Goal: Information Seeking & Learning: Learn about a topic

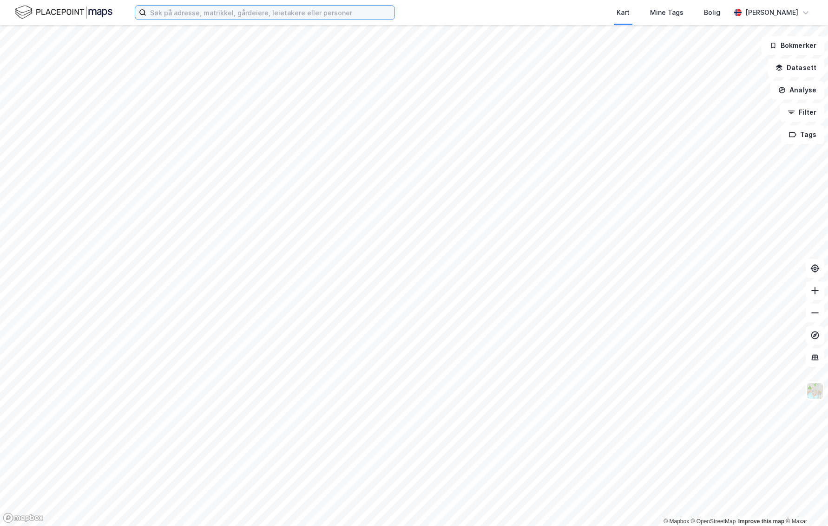
click at [258, 13] on input at bounding box center [270, 13] width 248 height 14
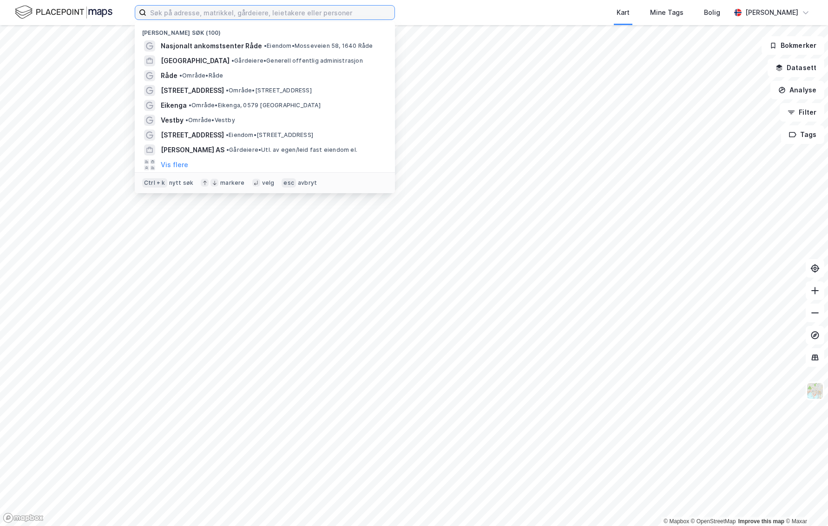
paste input "[STREET_ADDRESS]"
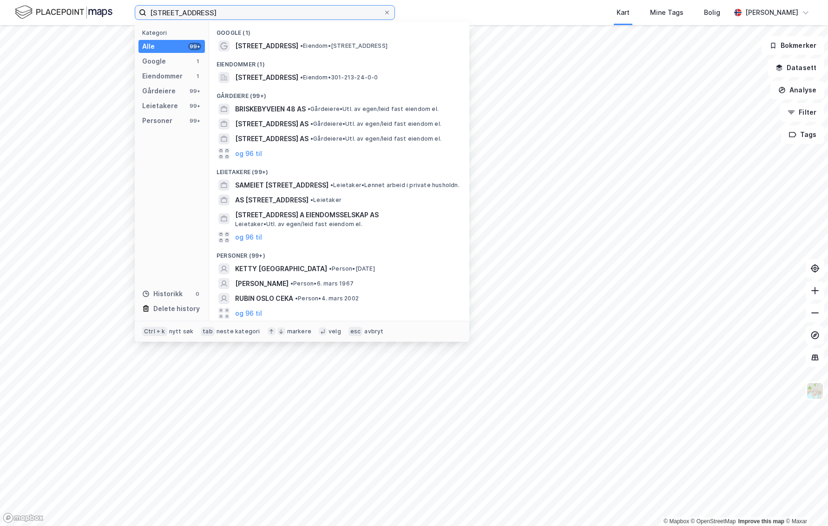
type input "[STREET_ADDRESS]"
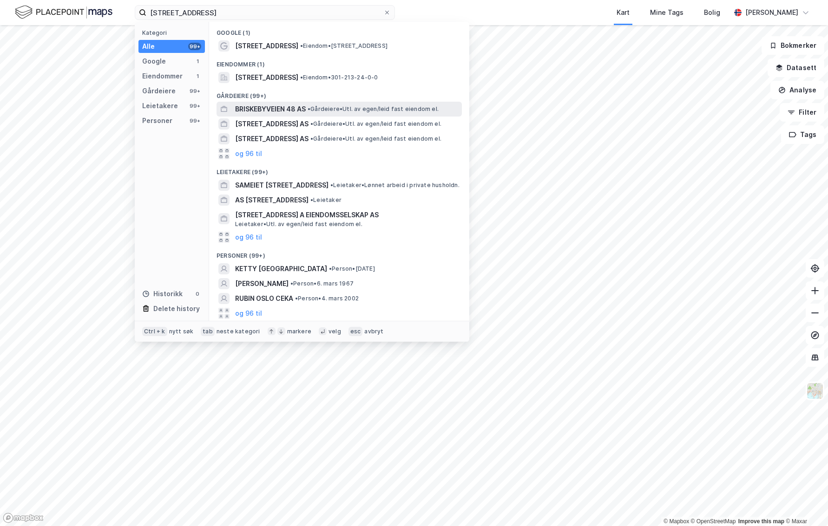
click at [274, 106] on span "BRISKEBYVEIEN 48 AS" at bounding box center [270, 109] width 71 height 11
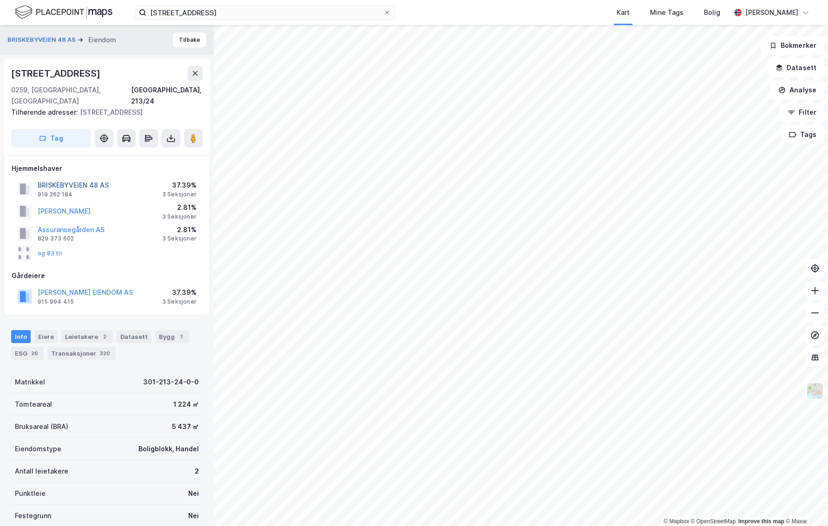
click at [0, 0] on button "BRISKEBYVEIEN 48 AS" at bounding box center [0, 0] width 0 height 0
